Goal: Task Accomplishment & Management: Manage account settings

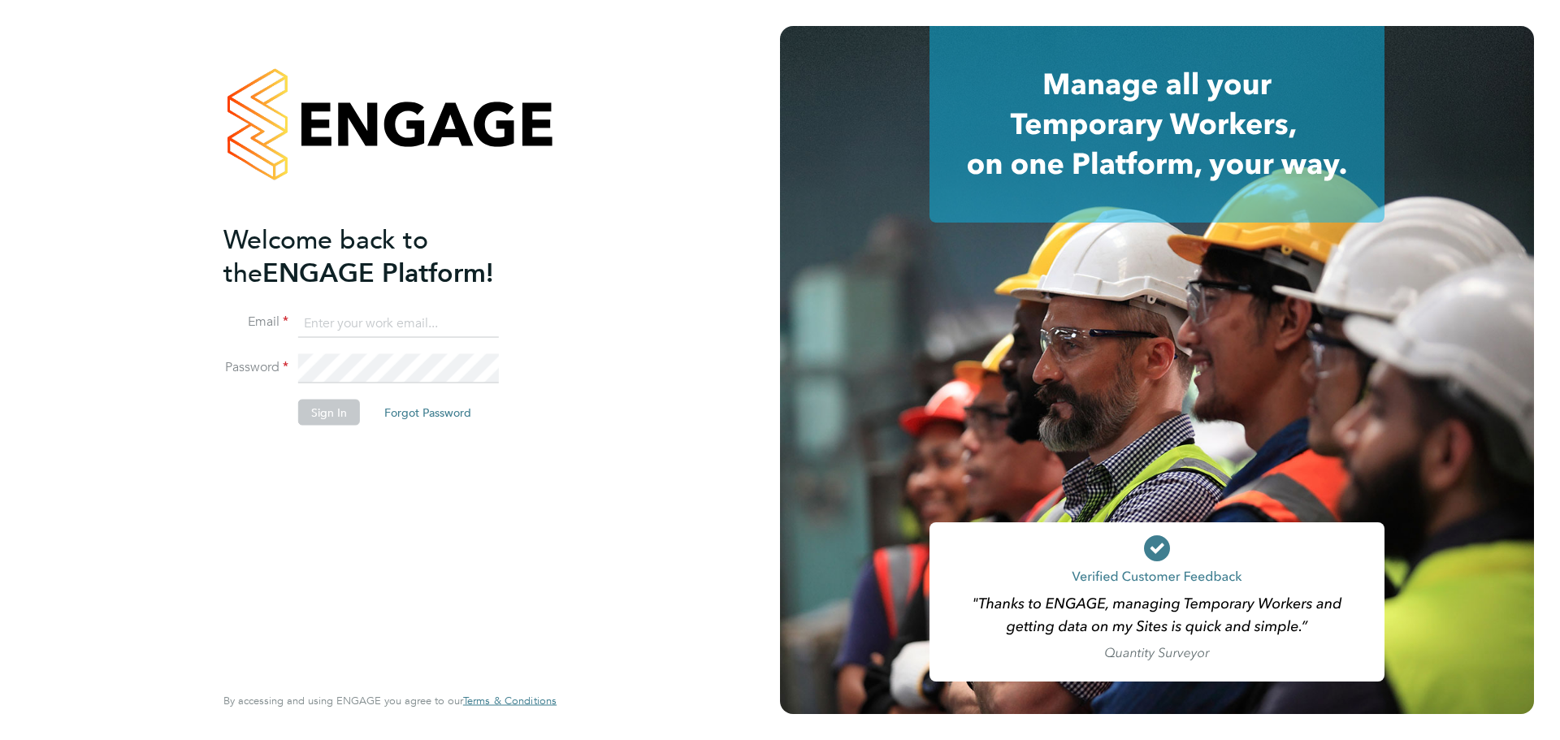
type input "[PERSON_NAME][EMAIL_ADDRESS][PERSON_NAME][DOMAIN_NAME]"
click at [332, 418] on button "Sign In" at bounding box center [329, 413] width 62 height 26
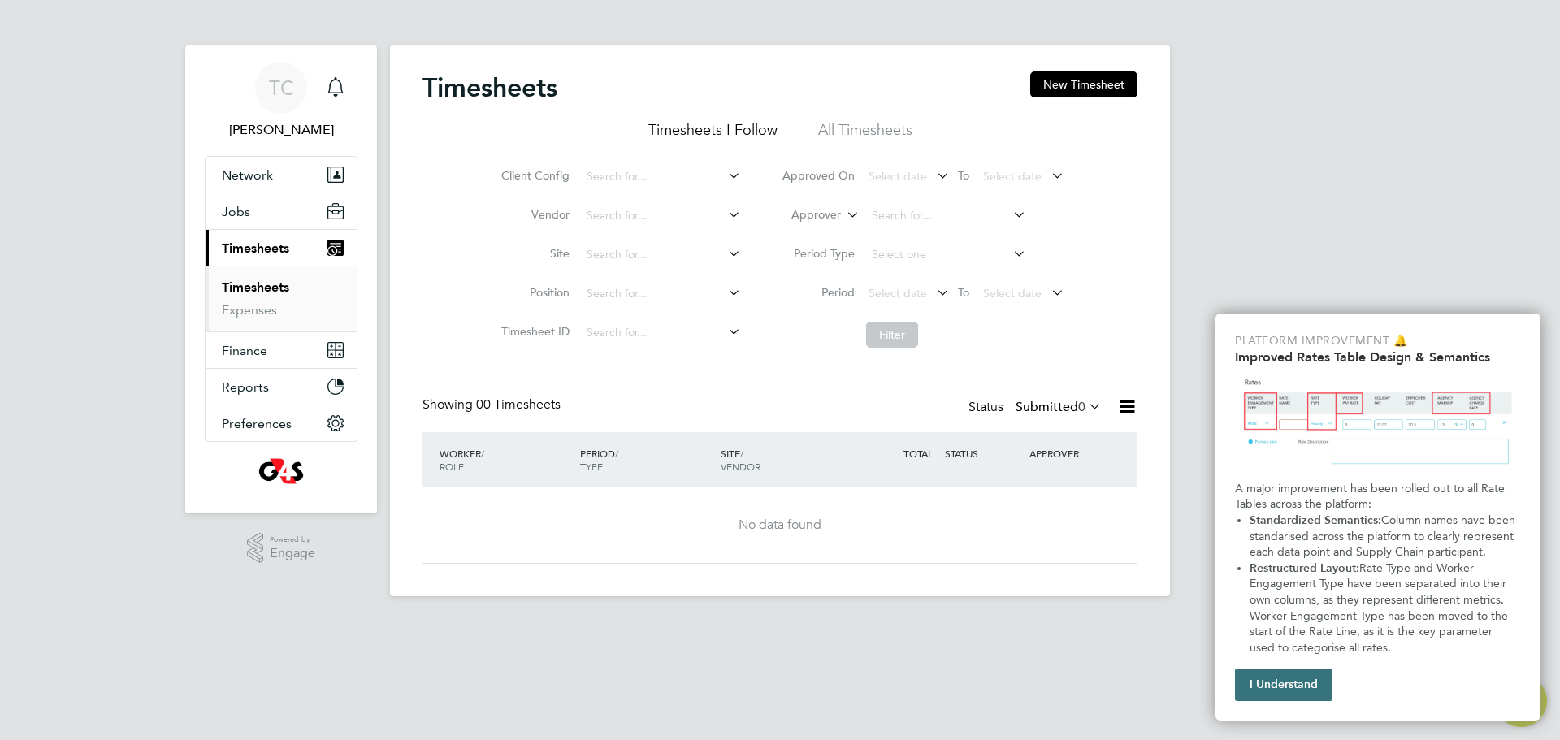
click at [1265, 696] on button "I Understand" at bounding box center [1284, 685] width 98 height 33
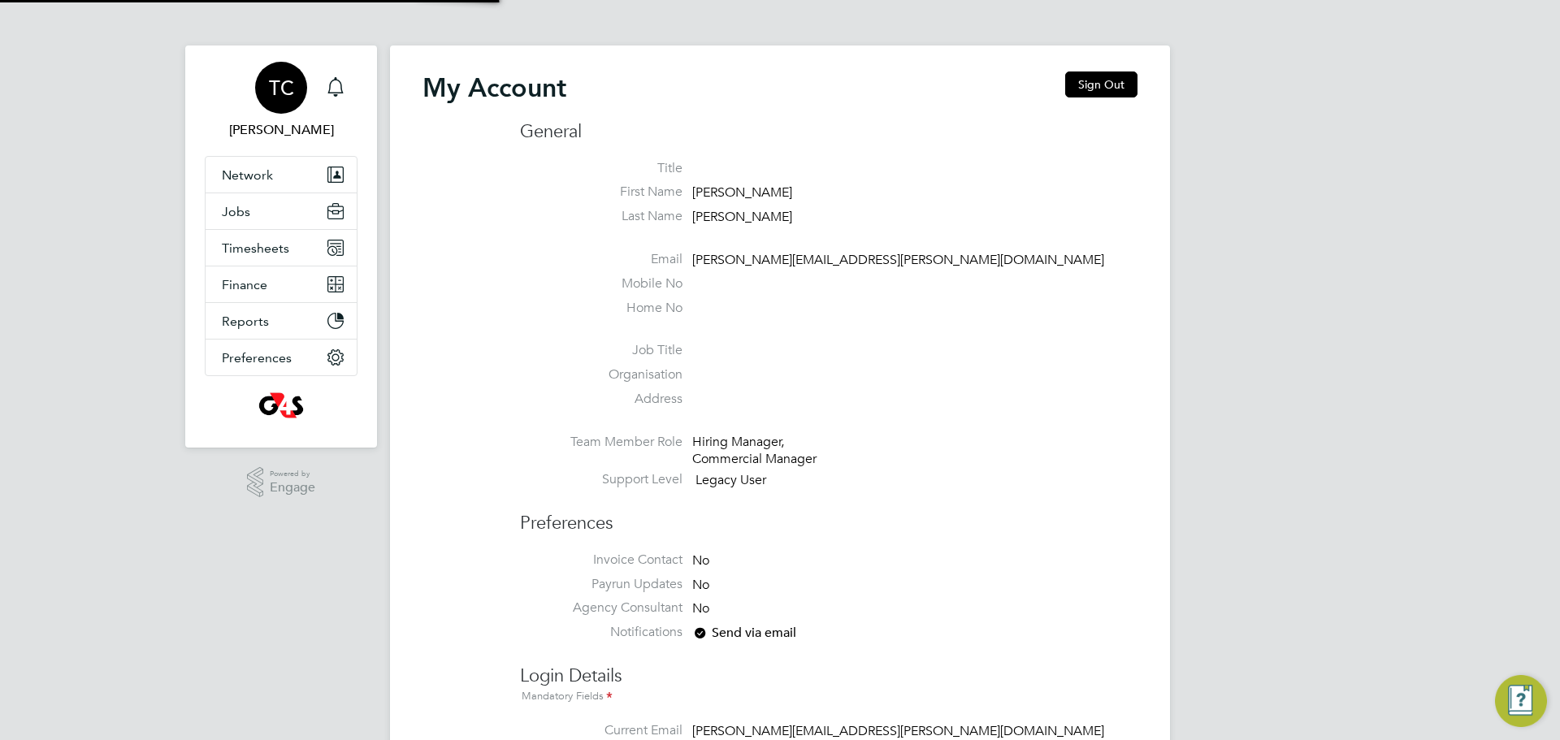
type input "[PERSON_NAME][EMAIL_ADDRESS][PERSON_NAME][DOMAIN_NAME]"
click at [252, 245] on span "Timesheets" at bounding box center [255, 248] width 67 height 15
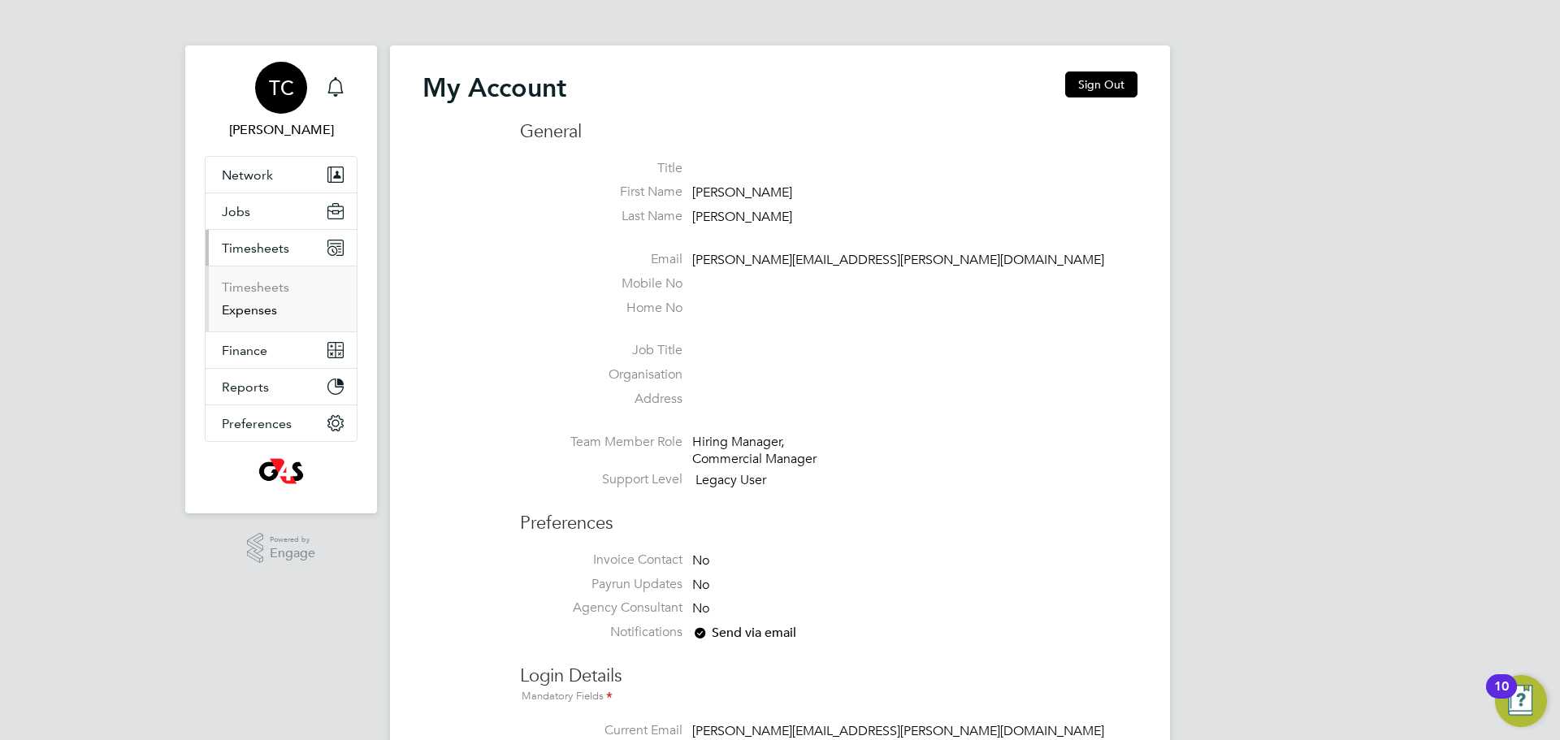
click at [267, 305] on link "Expenses" at bounding box center [249, 309] width 55 height 15
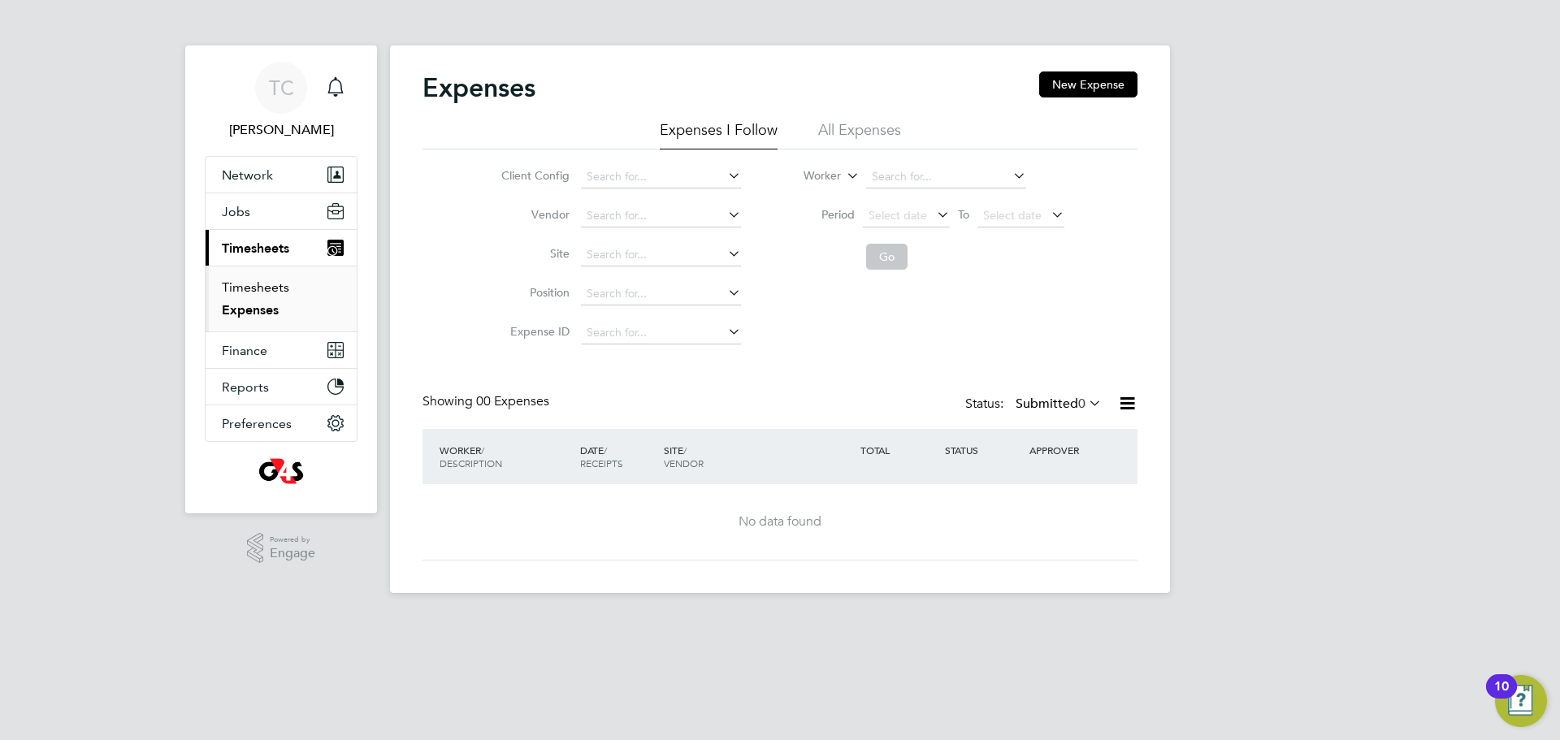
click at [276, 284] on link "Timesheets" at bounding box center [255, 287] width 67 height 15
